Goal: Task Accomplishment & Management: Manage account settings

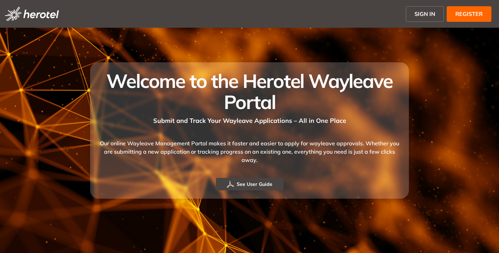
click at [427, 14] on span "SIGN IN" at bounding box center [425, 14] width 21 height 8
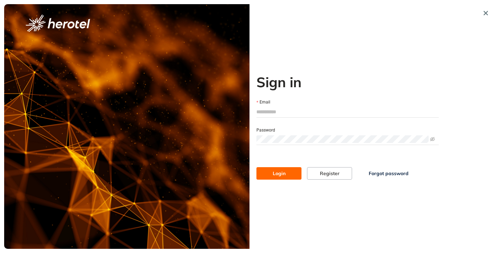
click at [287, 114] on input "Email" at bounding box center [348, 112] width 182 height 10
type input "**********"
click at [257, 167] on button "Login" at bounding box center [279, 173] width 45 height 12
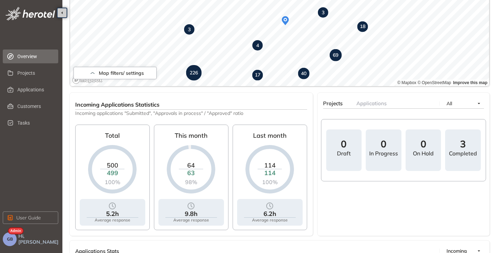
scroll to position [18, 0]
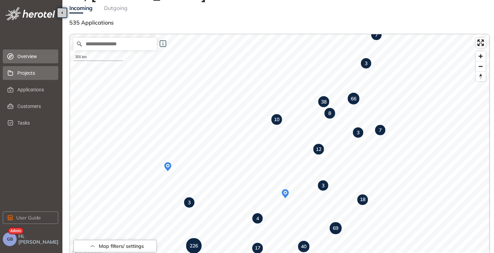
click at [34, 76] on span "Projects" at bounding box center [34, 73] width 35 height 14
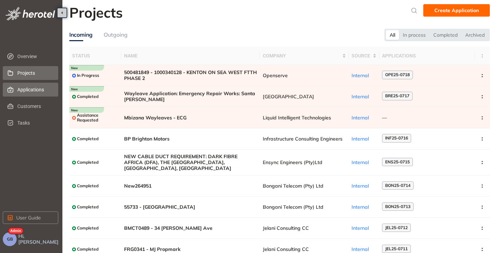
click at [30, 90] on span "Applications" at bounding box center [34, 90] width 35 height 14
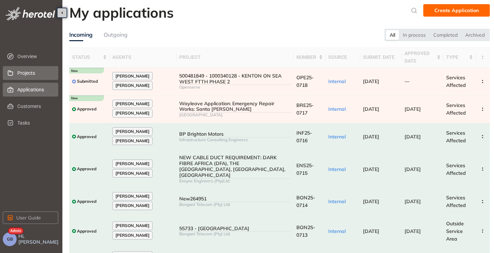
click at [25, 74] on span "Projects" at bounding box center [34, 73] width 35 height 14
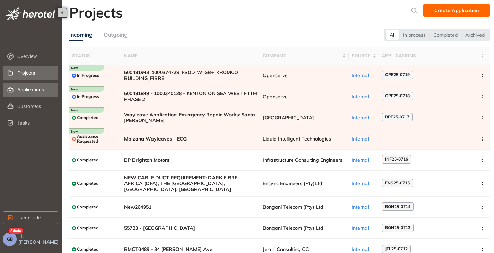
click at [36, 90] on span "Applications" at bounding box center [34, 90] width 35 height 14
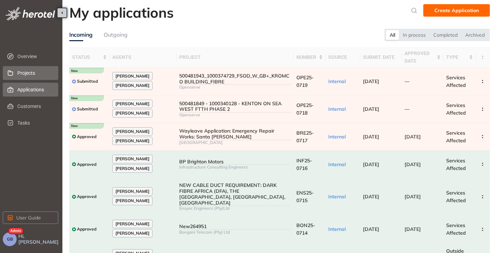
click at [28, 77] on span "Projects" at bounding box center [34, 73] width 35 height 14
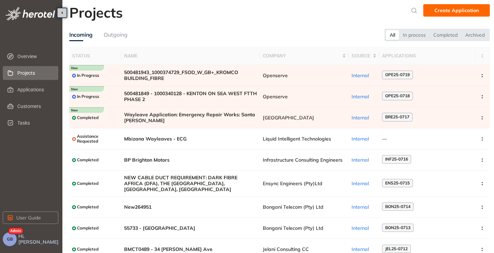
click at [11, 242] on button "GB" at bounding box center [10, 240] width 14 height 14
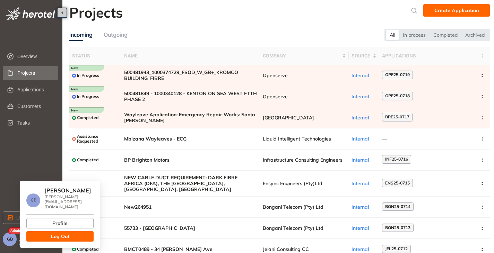
click at [58, 233] on span "Log Out" at bounding box center [60, 237] width 18 height 8
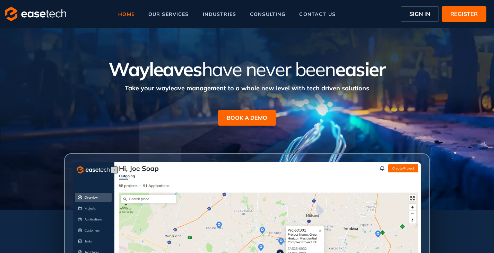
click at [419, 14] on span "SIGN IN" at bounding box center [419, 14] width 21 height 8
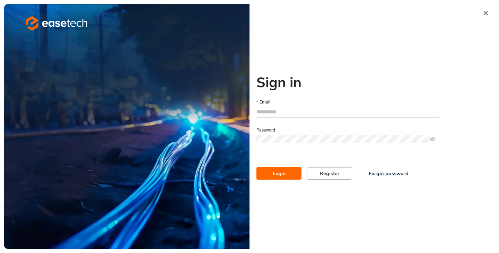
click at [281, 113] on input "Email" at bounding box center [348, 112] width 182 height 10
type input "**********"
click at [278, 170] on button "Login" at bounding box center [279, 173] width 45 height 12
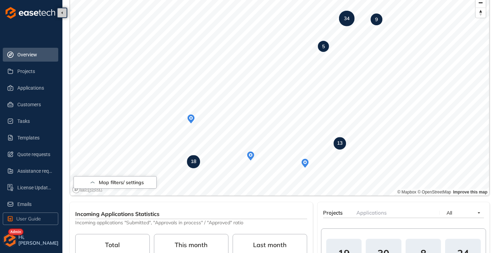
scroll to position [69, 0]
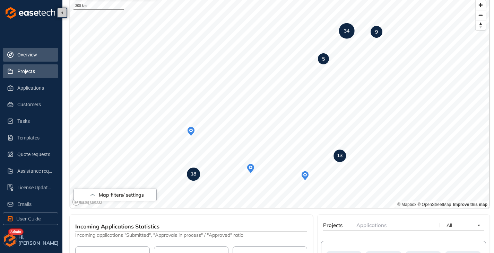
click at [27, 75] on span "Projects" at bounding box center [34, 71] width 35 height 14
